Goal: Task Accomplishment & Management: Use online tool/utility

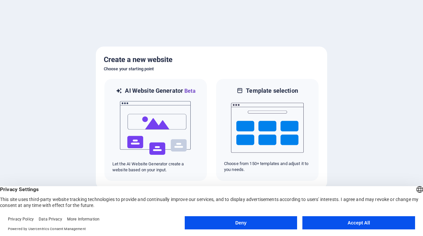
click at [346, 223] on button "Accept All" at bounding box center [358, 222] width 113 height 13
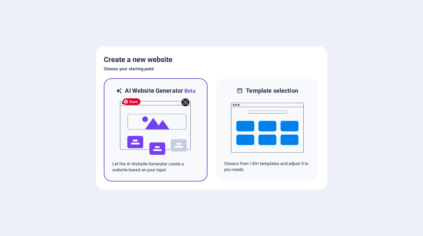
click at [175, 143] on img at bounding box center [155, 128] width 73 height 66
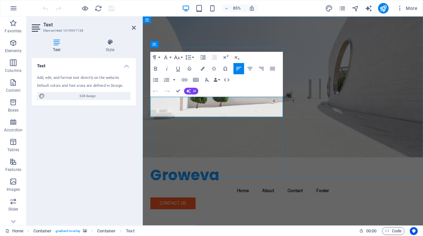
drag, startPoint x: 218, startPoint y: 115, endPoint x: 279, endPoint y: 113, distance: 61.5
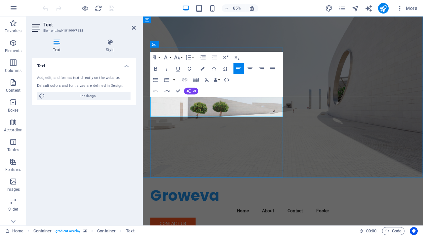
click at [113, 158] on div "Text Add, edit, and format text directly on the website. Default colors and fon…" at bounding box center [84, 139] width 104 height 162
click at [105, 144] on div "Text Add, edit, and format text directly on the website. Default colors and fon…" at bounding box center [84, 139] width 104 height 162
click at [340, 142] on figure at bounding box center [308, 112] width 330 height 190
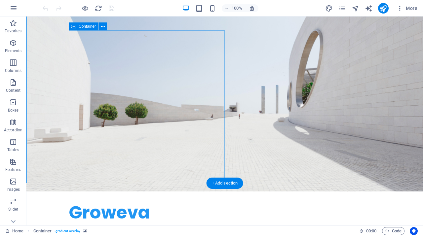
scroll to position [23, 0]
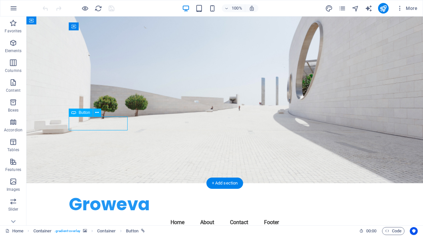
click at [92, 125] on div "H2 Container Container Spacer Menu Bar Spacer Text Button + + Add section" at bounding box center [224, 121] width 396 height 209
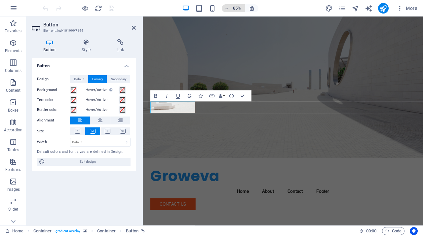
click at [239, 9] on h6 "85%" at bounding box center [237, 8] width 11 height 8
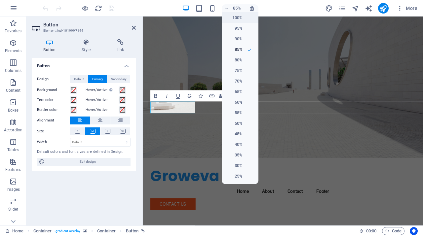
click at [232, 15] on h6 "100%" at bounding box center [234, 18] width 17 height 8
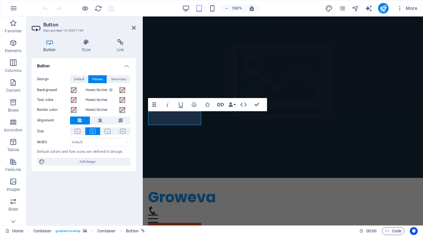
drag, startPoint x: 220, startPoint y: 104, endPoint x: 223, endPoint y: 107, distance: 3.5
click at [221, 105] on icon "button" at bounding box center [220, 105] width 8 height 8
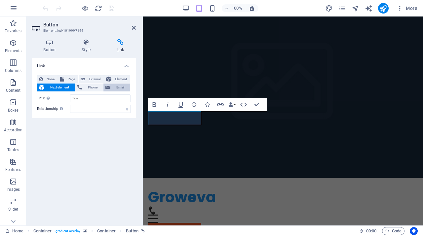
click at [115, 84] on span "Email" at bounding box center [120, 88] width 16 height 8
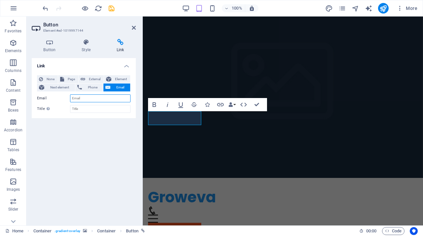
click at [91, 97] on input "Email" at bounding box center [100, 98] width 60 height 8
type input "relix.ph@gmail.com"
click at [111, 121] on div "Link None Page External Element Next element Phone Email Page Home Subpage Lega…" at bounding box center [84, 139] width 104 height 162
click at [118, 110] on input "Title Additional link description, should not be the same as the link text. The…" at bounding box center [100, 109] width 60 height 8
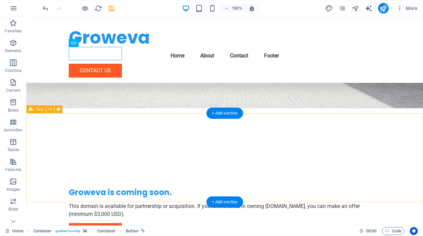
scroll to position [92, 0]
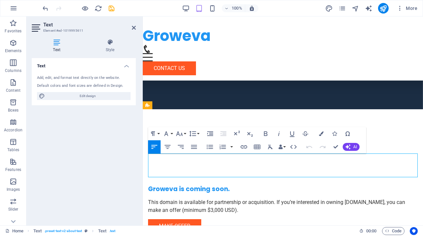
drag, startPoint x: 284, startPoint y: 156, endPoint x: 304, endPoint y: 166, distance: 22.8
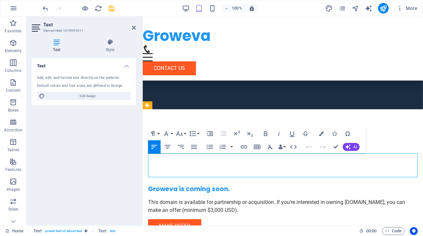
drag, startPoint x: 286, startPoint y: 159, endPoint x: 360, endPoint y: 169, distance: 74.5
click at [57, 45] on icon at bounding box center [57, 42] width 50 height 7
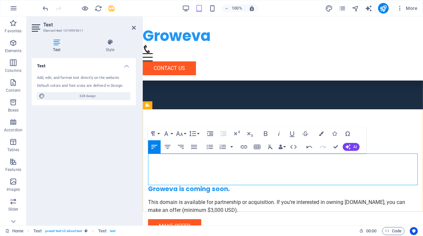
drag, startPoint x: 355, startPoint y: 157, endPoint x: 366, endPoint y: 173, distance: 20.4
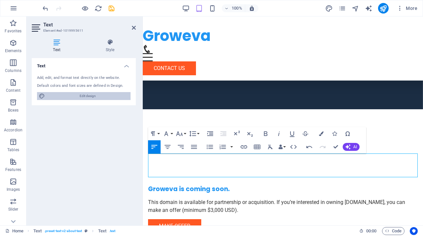
click at [94, 94] on span "Edit design" at bounding box center [88, 96] width 82 height 8
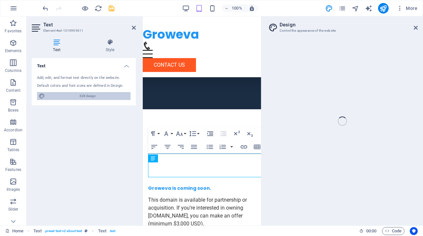
select select "px"
select select "200"
select select "px"
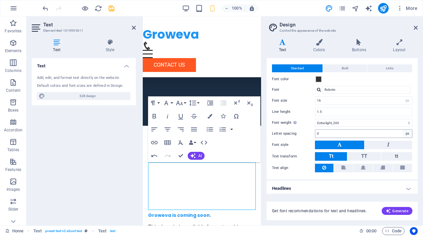
scroll to position [14, 0]
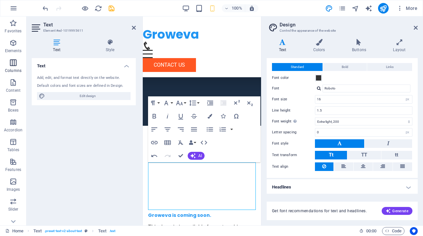
click at [15, 61] on icon "button" at bounding box center [13, 63] width 8 height 8
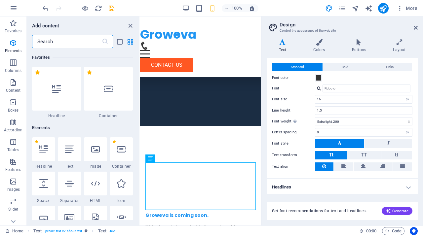
scroll to position [327, 0]
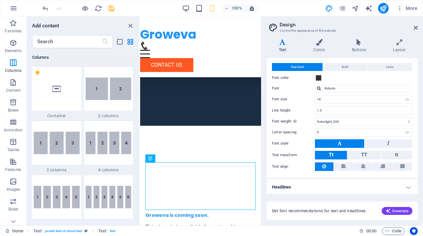
drag, startPoint x: 72, startPoint y: 84, endPoint x: 75, endPoint y: 90, distance: 6.9
click at [72, 83] on div at bounding box center [56, 89] width 49 height 44
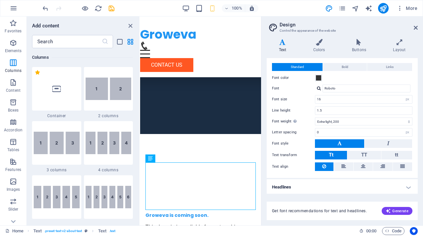
scroll to position [215, 0]
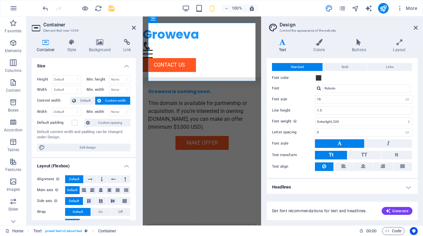
click at [418, 27] on aside "Design Control the appearance of the website Variants Text Colors Buttons Layou…" at bounding box center [342, 121] width 162 height 209
click at [415, 29] on icon at bounding box center [416, 27] width 4 height 5
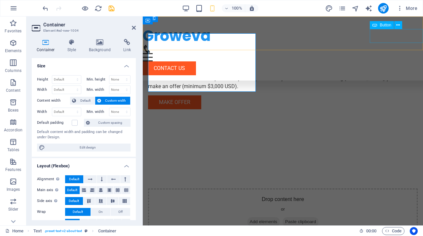
scroll to position [205, 0]
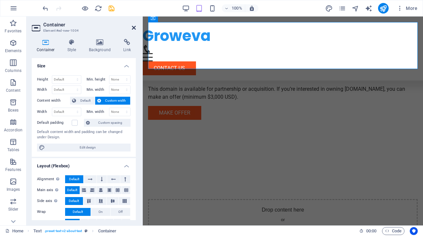
click at [132, 26] on icon at bounding box center [134, 27] width 4 height 5
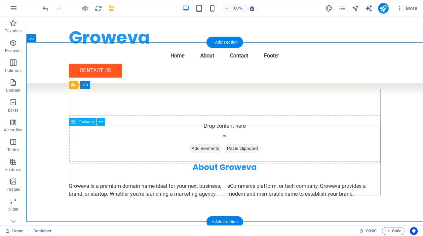
scroll to position [279, 0]
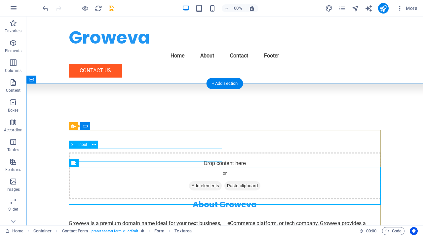
scroll to position [256, 0]
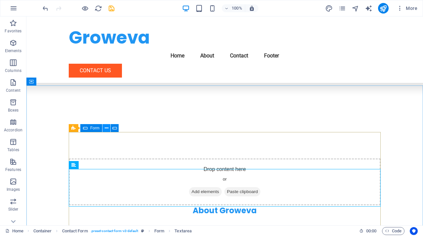
click at [108, 130] on icon at bounding box center [107, 128] width 4 height 7
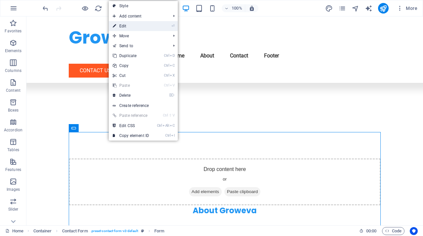
click at [148, 29] on link "⏎ Edit" at bounding box center [131, 26] width 44 height 10
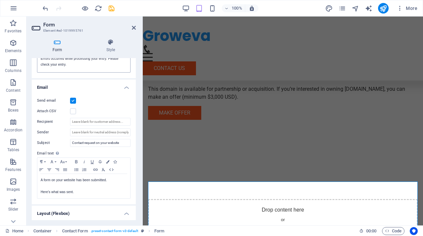
scroll to position [148, 0]
click at [116, 122] on input "Recipient" at bounding box center [100, 122] width 60 height 8
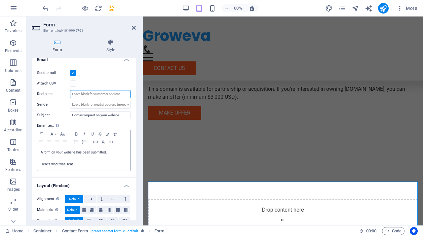
scroll to position [169, 0]
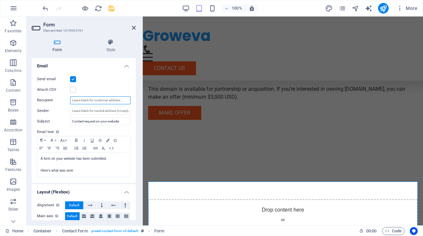
click at [89, 98] on input "Recipient" at bounding box center [100, 100] width 60 height 8
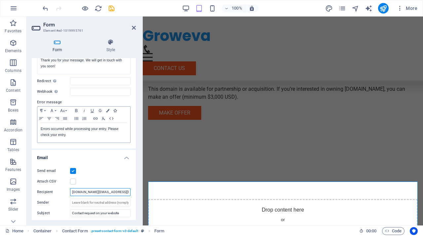
scroll to position [85, 0]
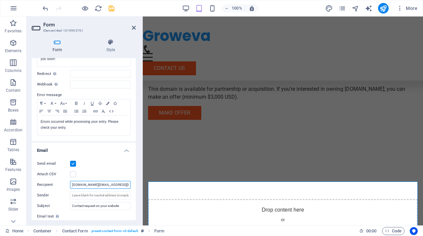
click at [106, 182] on input "relix.ph@gmail.com" at bounding box center [100, 185] width 60 height 8
type input "relix.ph@gmail.com"
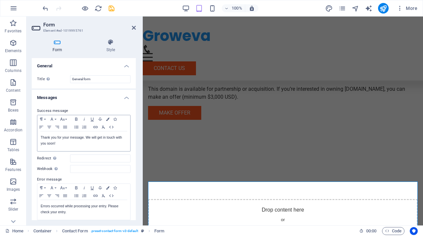
scroll to position [206, 0]
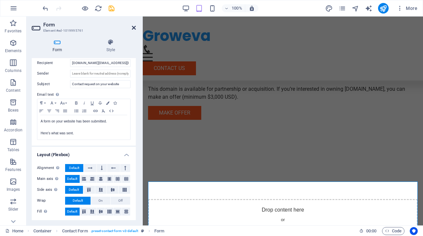
drag, startPoint x: 132, startPoint y: 27, endPoint x: 117, endPoint y: 32, distance: 16.1
click at [132, 27] on icon at bounding box center [134, 27] width 4 height 5
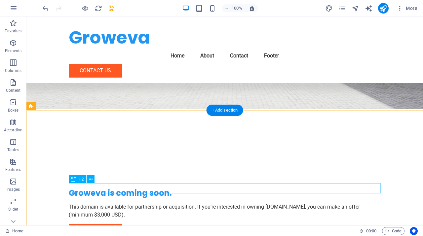
scroll to position [95, 0]
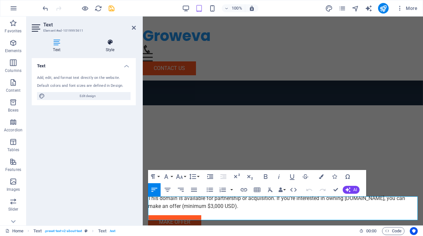
click at [109, 43] on icon at bounding box center [110, 42] width 52 height 7
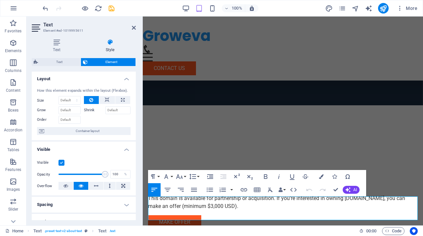
scroll to position [0, 0]
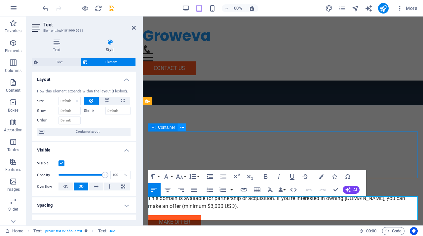
click at [182, 129] on icon at bounding box center [182, 127] width 4 height 7
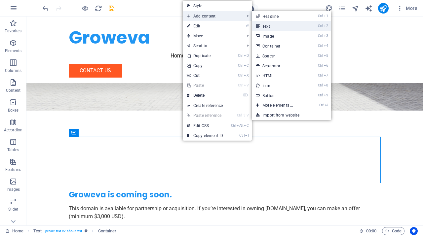
drag, startPoint x: 272, startPoint y: 25, endPoint x: 106, endPoint y: 115, distance: 189.2
click at [272, 25] on link "Ctrl 2 Text" at bounding box center [279, 26] width 55 height 10
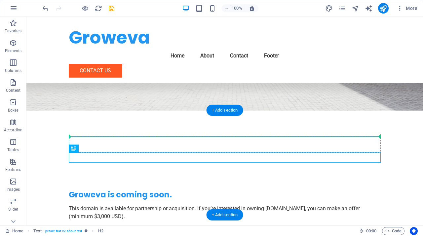
drag, startPoint x: 101, startPoint y: 167, endPoint x: 76, endPoint y: 143, distance: 33.7
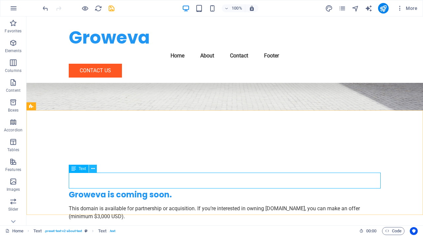
click at [92, 169] on icon at bounding box center [93, 169] width 4 height 7
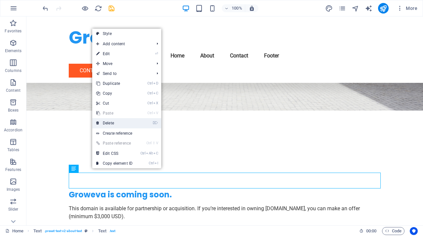
click at [115, 121] on link "⌦ Delete" at bounding box center [114, 123] width 44 height 10
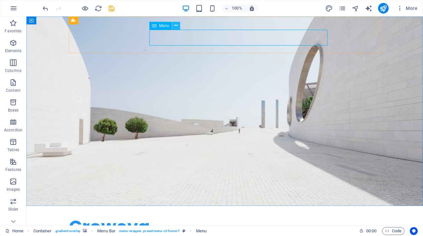
click at [178, 25] on button at bounding box center [176, 26] width 8 height 8
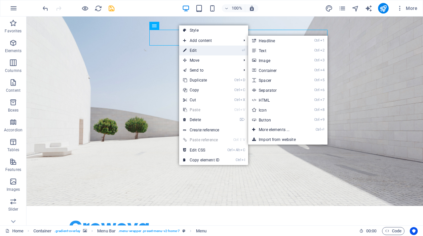
drag, startPoint x: 199, startPoint y: 48, endPoint x: 63, endPoint y: 35, distance: 136.4
click at [199, 48] on link "⏎ Edit" at bounding box center [201, 51] width 44 height 10
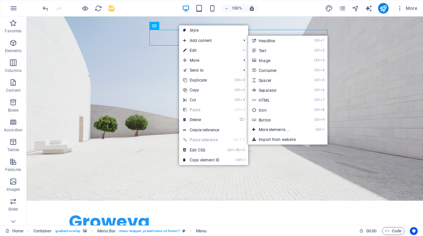
select select
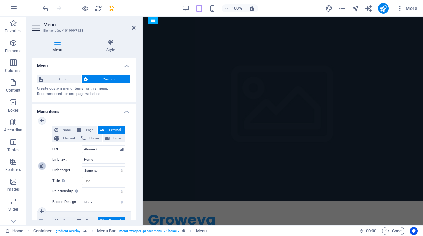
click at [39, 166] on link at bounding box center [42, 166] width 8 height 8
type input "#about-2"
type input "About"
select select
type input "#contact-us-1"
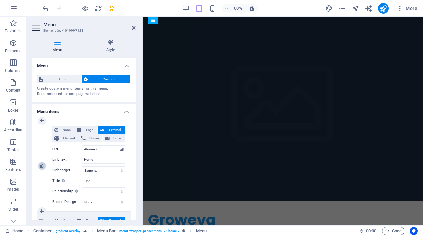
type input "Contact"
select select
type input "#footer-2"
type input "Footer"
select select
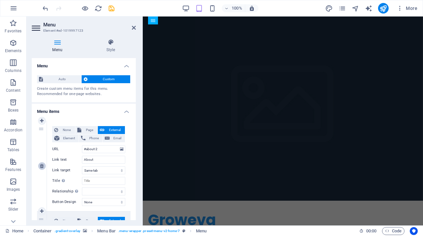
click at [42, 165] on icon at bounding box center [42, 166] width 4 height 5
type input "#contact-us-1"
type input "Contact"
select select
type input "#footer-2"
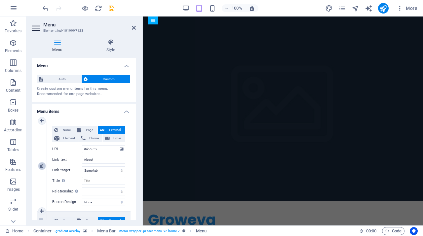
type input "Footer"
select select
click at [42, 165] on icon at bounding box center [42, 166] width 4 height 5
type input "#footer-2"
type input "Footer"
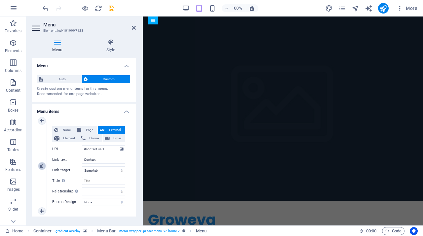
select select
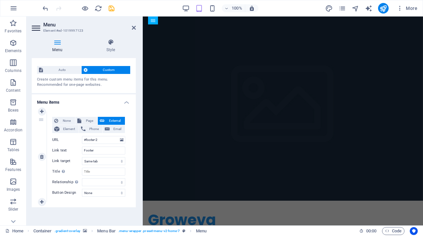
type input "#contact-us-1"
type input "Contact"
select select
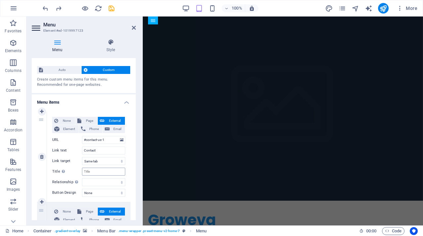
scroll to position [30, 0]
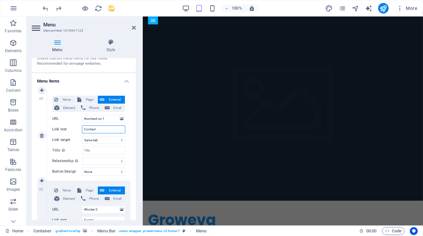
click at [105, 129] on input "Contact" at bounding box center [103, 130] width 43 height 8
click at [108, 119] on input "#contact-us-1" at bounding box center [103, 119] width 43 height 8
drag, startPoint x: 112, startPoint y: 107, endPoint x: 109, endPoint y: 116, distance: 9.2
click at [112, 107] on span "Email" at bounding box center [117, 108] width 11 height 8
select select
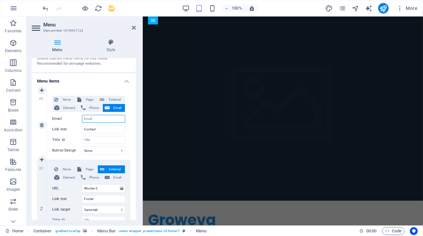
click at [100, 118] on input "Email" at bounding box center [103, 119] width 43 height 8
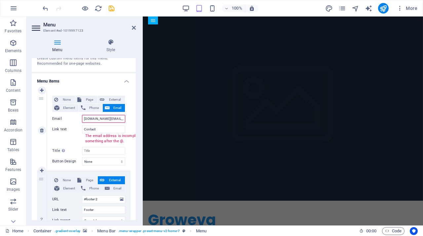
type input "relix.ph@gmail.com"
select select
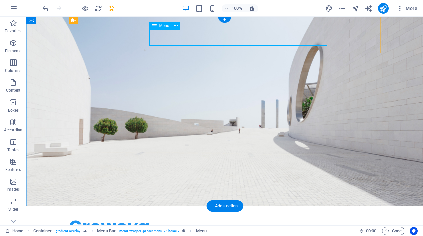
click at [179, 27] on button at bounding box center [176, 26] width 8 height 8
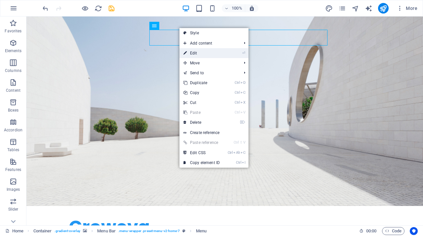
click at [200, 49] on link "⏎ Edit" at bounding box center [201, 53] width 44 height 10
select select
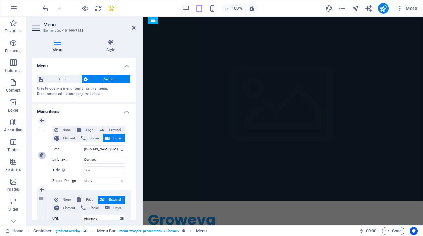
click at [42, 158] on icon at bounding box center [42, 155] width 4 height 5
type input "#footer-2"
type input "Footer"
select select
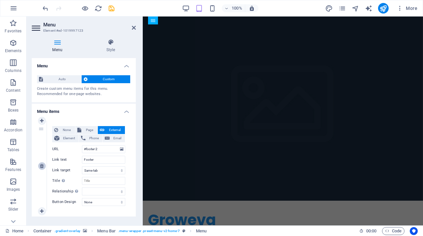
click at [43, 166] on icon at bounding box center [42, 166] width 4 height 5
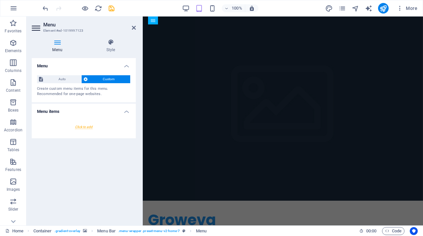
click at [94, 122] on div at bounding box center [84, 127] width 94 height 12
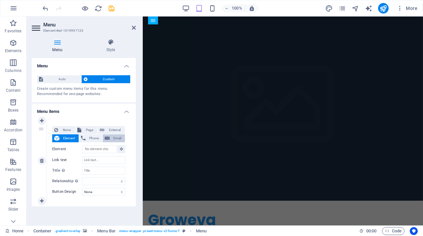
click at [116, 139] on span "Email" at bounding box center [117, 138] width 11 height 8
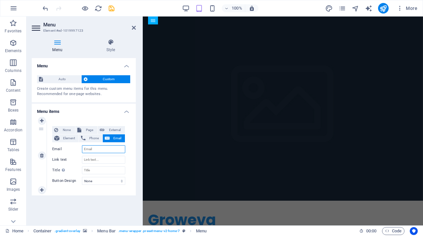
click at [97, 149] on input "Email" at bounding box center [103, 149] width 43 height 8
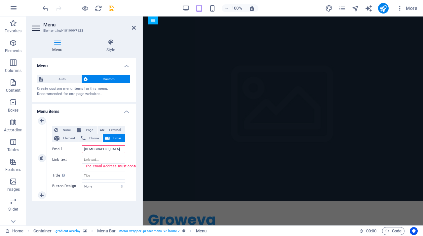
click at [97, 148] on input "relix" at bounding box center [103, 149] width 43 height 8
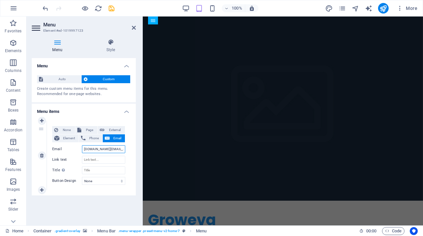
type input "relix.ph@gmail.com"
click at [116, 148] on input "relix.ph@gmail.com" at bounding box center [103, 149] width 43 height 8
click at [134, 29] on icon at bounding box center [134, 27] width 4 height 5
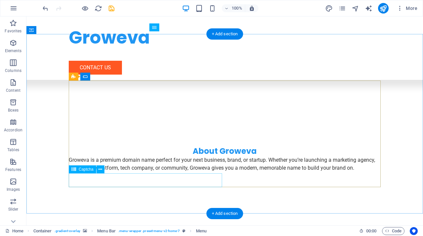
scroll to position [375, 0]
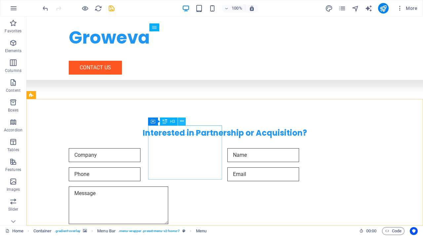
click at [184, 124] on button at bounding box center [182, 122] width 8 height 8
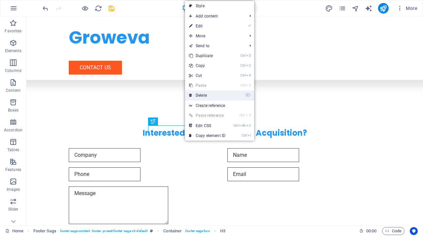
click at [210, 95] on link "⌦ Delete" at bounding box center [207, 96] width 44 height 10
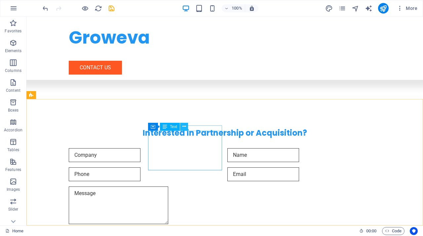
click at [184, 129] on icon at bounding box center [184, 126] width 4 height 7
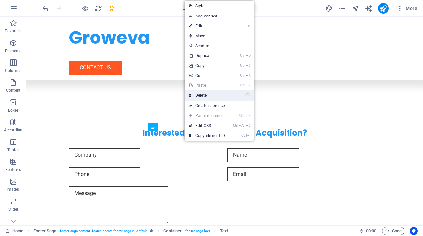
click at [206, 96] on link "⌦ Delete" at bounding box center [207, 96] width 44 height 10
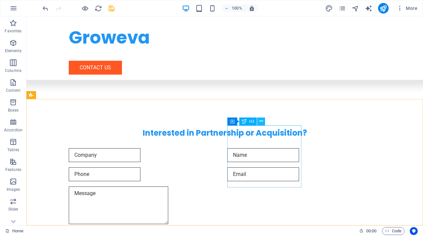
click at [261, 125] on button at bounding box center [261, 122] width 8 height 8
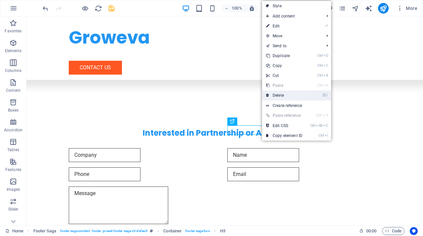
click at [281, 95] on link "⌦ Delete" at bounding box center [284, 96] width 44 height 10
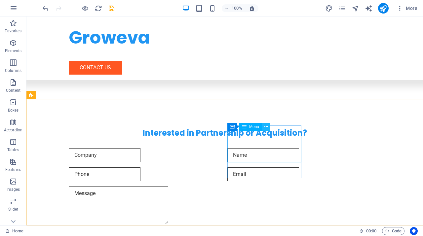
click at [265, 125] on icon at bounding box center [266, 126] width 4 height 7
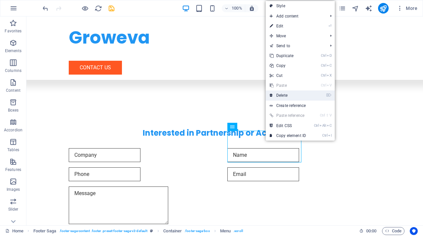
click at [291, 95] on link "⌦ Delete" at bounding box center [288, 96] width 44 height 10
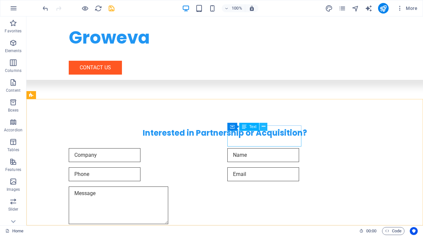
click at [262, 127] on icon at bounding box center [264, 126] width 4 height 7
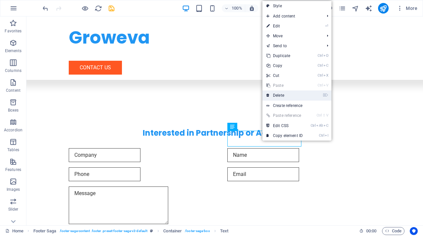
click at [287, 98] on link "⌦ Delete" at bounding box center [284, 96] width 44 height 10
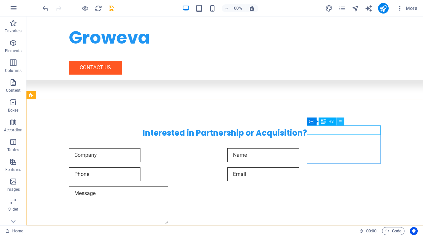
click at [339, 123] on icon at bounding box center [341, 121] width 4 height 7
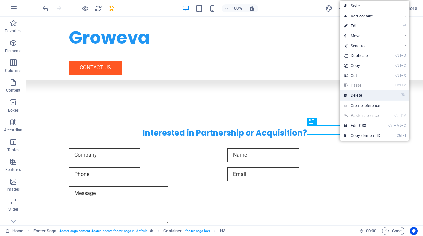
click at [354, 95] on link "⌦ Delete" at bounding box center [362, 96] width 44 height 10
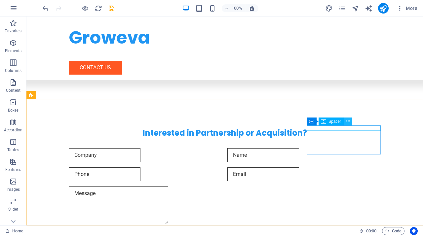
click at [349, 124] on icon at bounding box center [348, 121] width 4 height 7
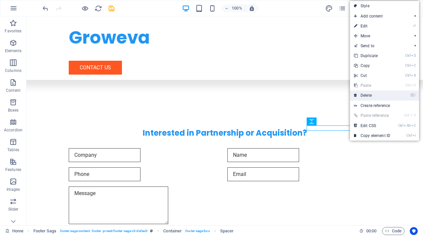
click at [361, 97] on link "⌦ Delete" at bounding box center [372, 96] width 44 height 10
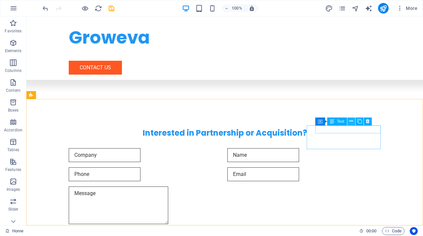
click at [351, 119] on icon at bounding box center [351, 121] width 4 height 7
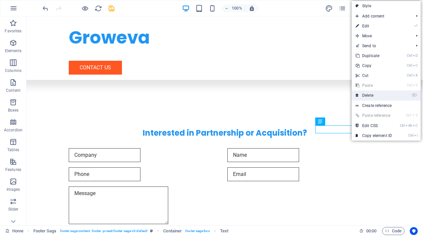
click at [375, 97] on link "⌦ Delete" at bounding box center [374, 96] width 44 height 10
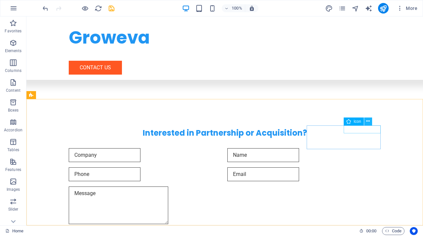
click at [367, 121] on icon at bounding box center [368, 121] width 4 height 7
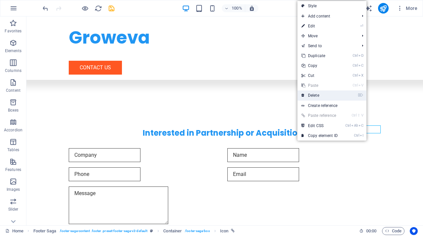
click at [337, 93] on link "⌦ Delete" at bounding box center [319, 96] width 44 height 10
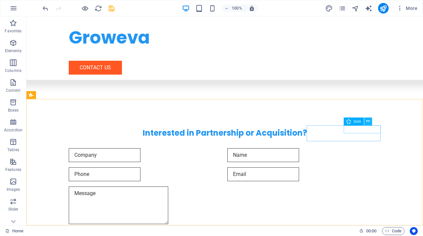
click at [368, 122] on icon at bounding box center [368, 121] width 4 height 7
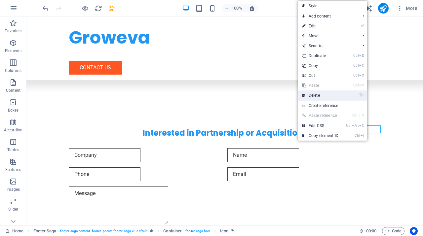
click at [329, 97] on link "⌦ Delete" at bounding box center [320, 96] width 44 height 10
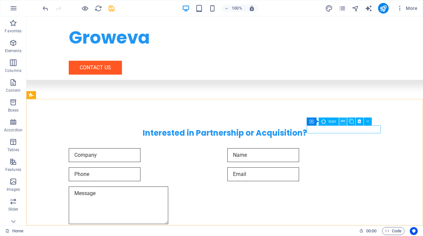
click at [345, 120] on button at bounding box center [343, 122] width 8 height 8
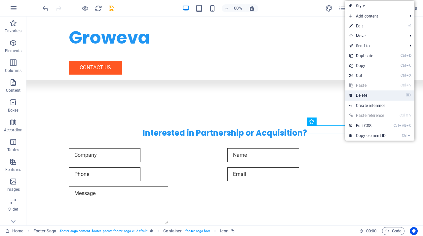
click at [371, 97] on link "⌦ Delete" at bounding box center [367, 96] width 44 height 10
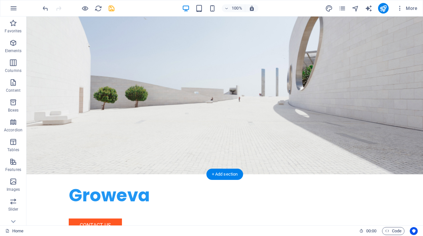
scroll to position [0, 0]
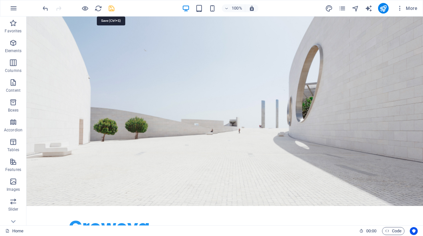
click at [111, 7] on icon "save" at bounding box center [112, 9] width 8 height 8
checkbox input "false"
click at [380, 9] on icon "publish" at bounding box center [383, 9] width 8 height 8
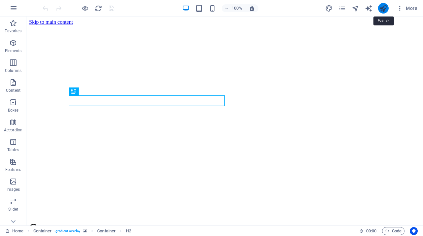
click at [384, 7] on icon "publish" at bounding box center [383, 9] width 8 height 8
